Goal: Information Seeking & Learning: Find specific page/section

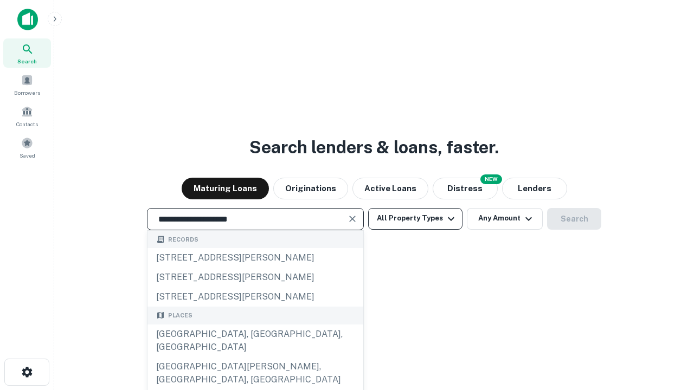
type input "**********"
click at [415, 218] on button "All Property Types" at bounding box center [415, 219] width 94 height 22
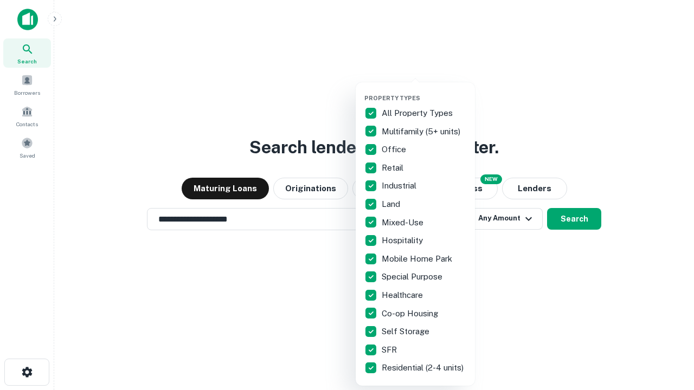
click at [424, 91] on button "button" at bounding box center [423, 91] width 119 height 1
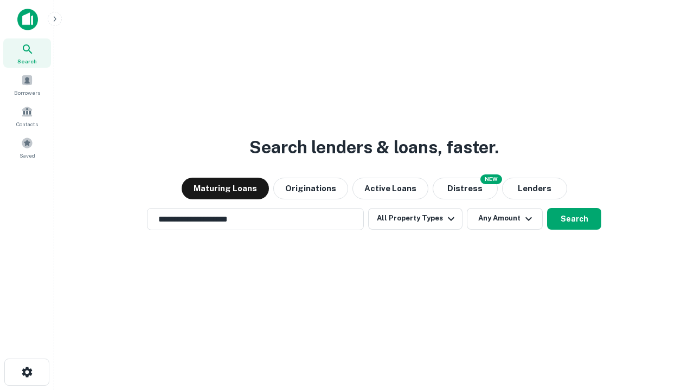
scroll to position [17, 0]
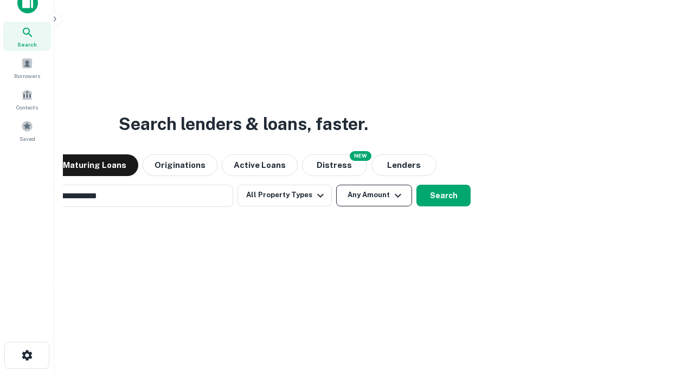
click at [336, 185] on button "Any Amount" at bounding box center [374, 196] width 76 height 22
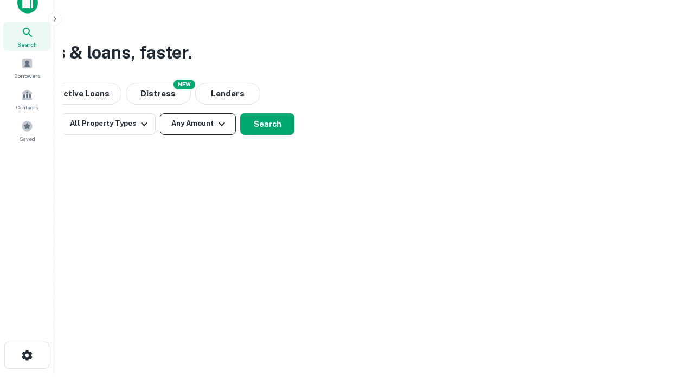
scroll to position [17, 0]
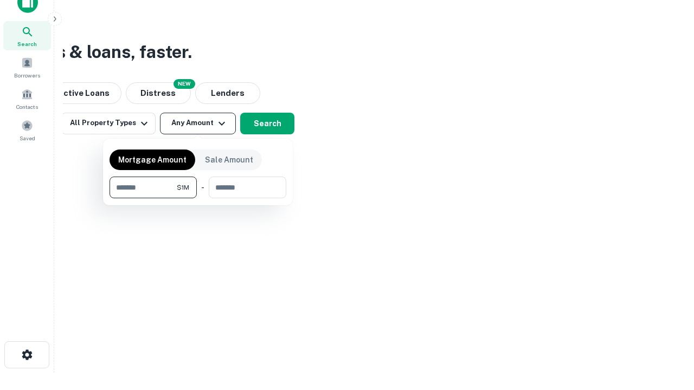
type input "*******"
click at [198, 198] on button "button" at bounding box center [197, 198] width 177 height 1
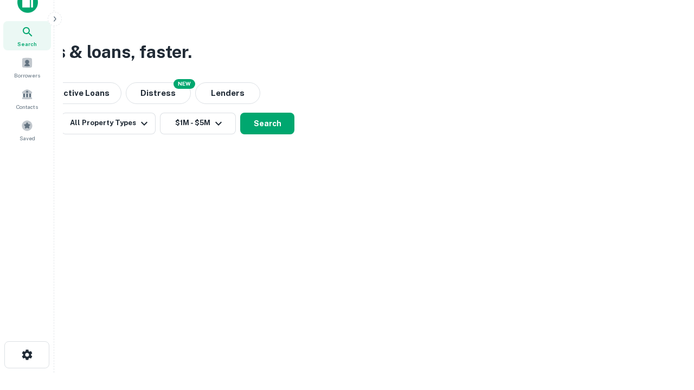
scroll to position [17, 0]
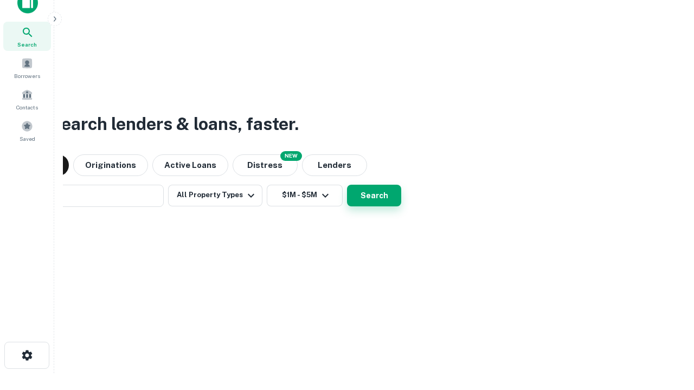
click at [347, 185] on button "Search" at bounding box center [374, 196] width 54 height 22
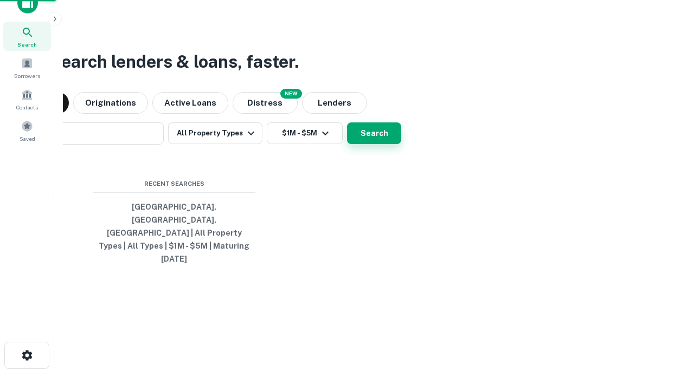
scroll to position [17, 0]
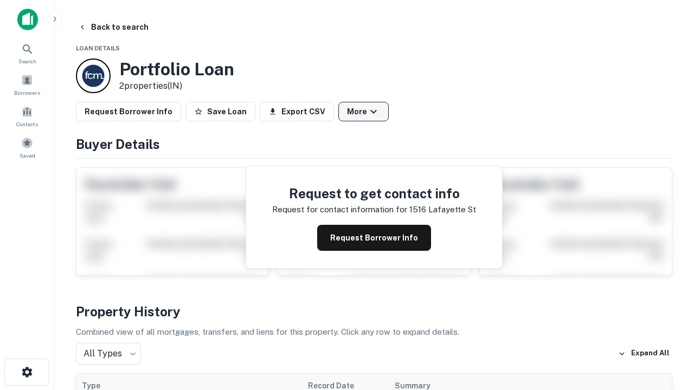
click at [363, 112] on button "More" at bounding box center [363, 112] width 50 height 20
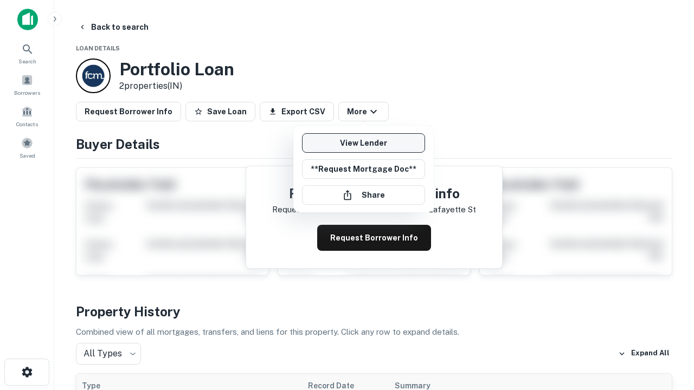
click at [363, 143] on link "View Lender" at bounding box center [363, 143] width 123 height 20
